Goal: Information Seeking & Learning: Learn about a topic

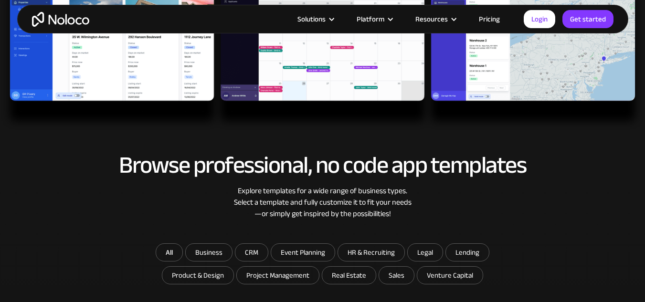
scroll to position [237, 0]
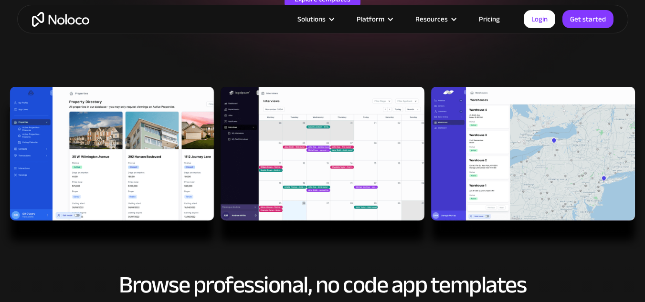
click at [349, 194] on img at bounding box center [322, 169] width 645 height 164
click at [158, 167] on img at bounding box center [322, 169] width 645 height 164
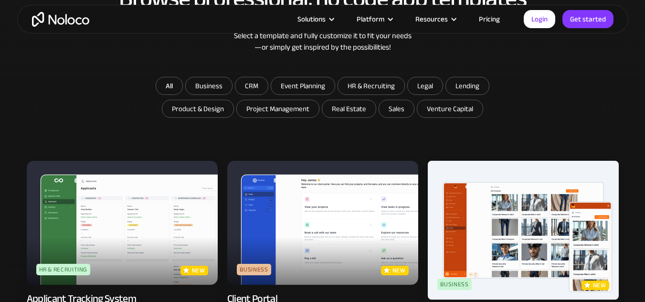
scroll to position [571, 0]
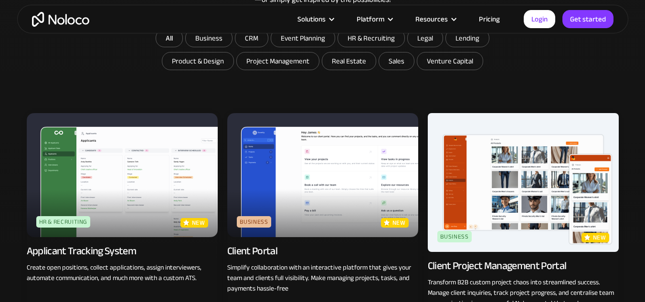
click at [329, 194] on img at bounding box center [322, 175] width 191 height 124
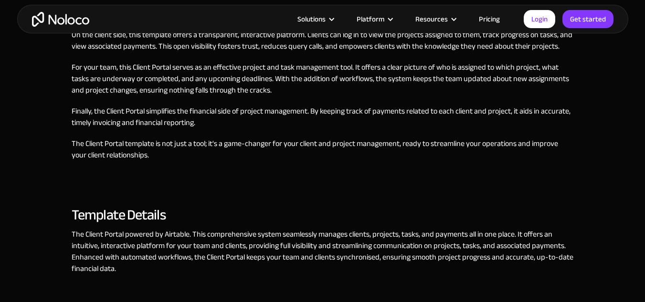
scroll to position [907, 0]
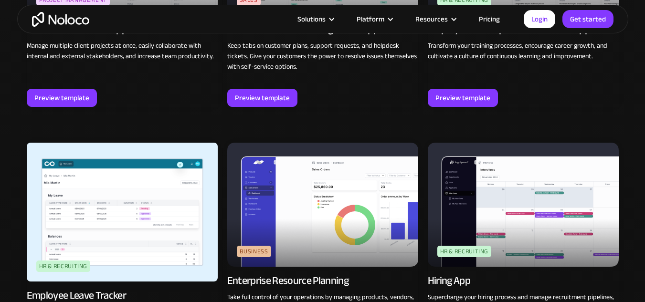
scroll to position [1122, 0]
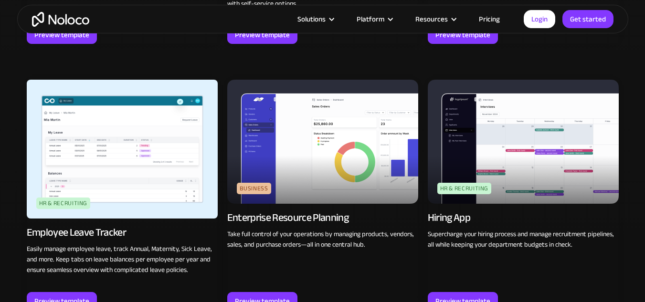
click at [330, 188] on img at bounding box center [322, 142] width 191 height 124
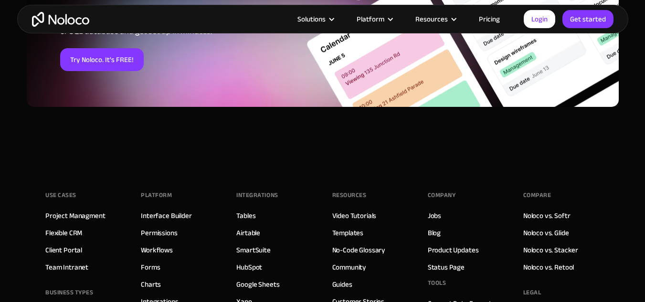
scroll to position [1538, 0]
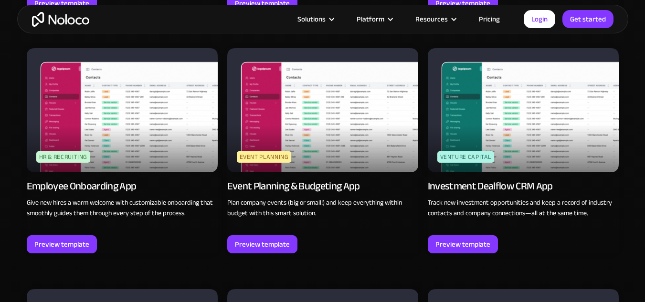
scroll to position [2172, 0]
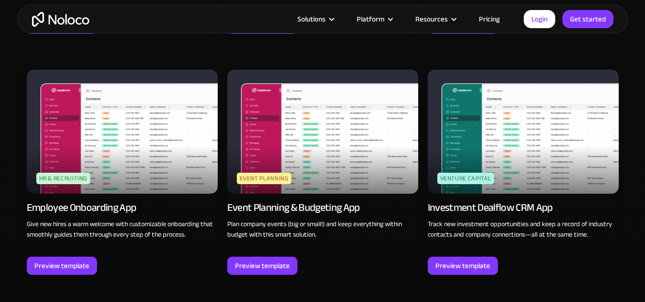
click at [549, 160] on img at bounding box center [523, 132] width 191 height 124
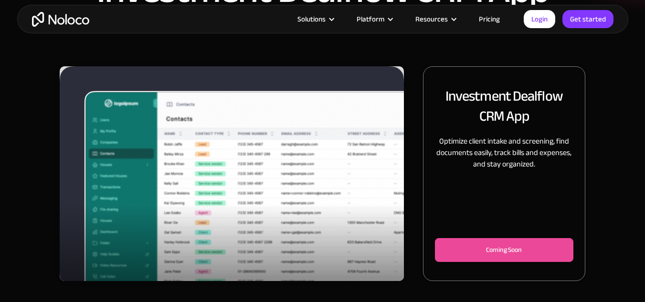
scroll to position [95, 0]
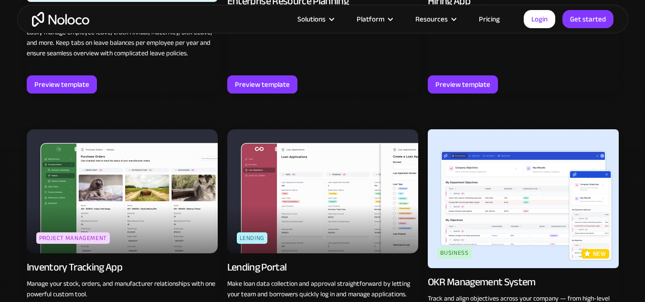
scroll to position [1360, 0]
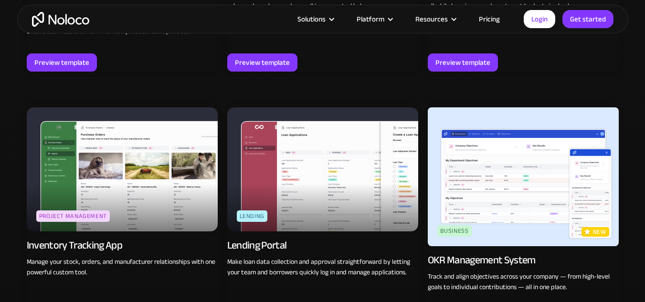
click at [343, 183] on img at bounding box center [322, 169] width 191 height 124
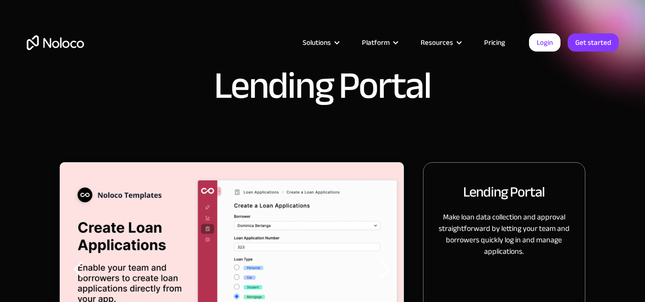
click at [44, 84] on div "Solutions Use Cases Business Types Project Management Keep track of customers, …" at bounding box center [322, 45] width 645 height 90
